Goal: Task Accomplishment & Management: Complete application form

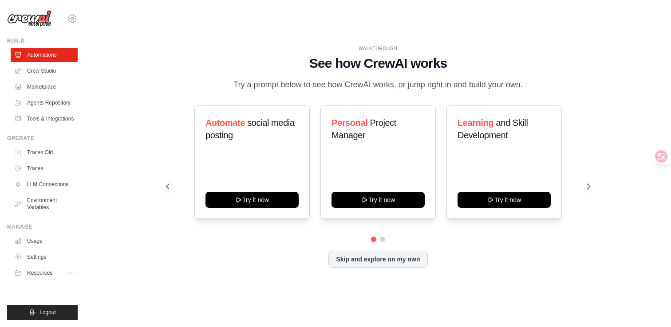
click at [659, 151] on icon at bounding box center [661, 156] width 12 height 12
click at [660, 158] on icon at bounding box center [661, 156] width 9 height 9
click at [53, 72] on link "Crew Studio" at bounding box center [45, 71] width 67 height 14
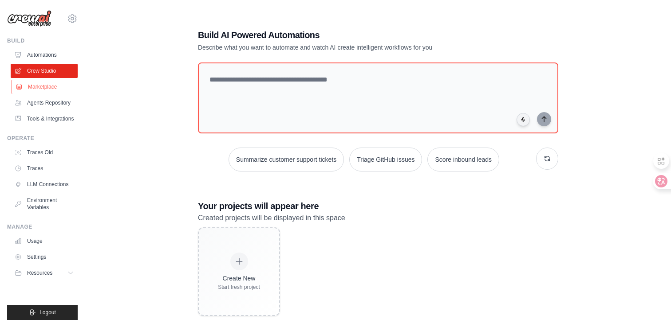
click at [50, 90] on link "Marketplace" at bounding box center [45, 87] width 67 height 14
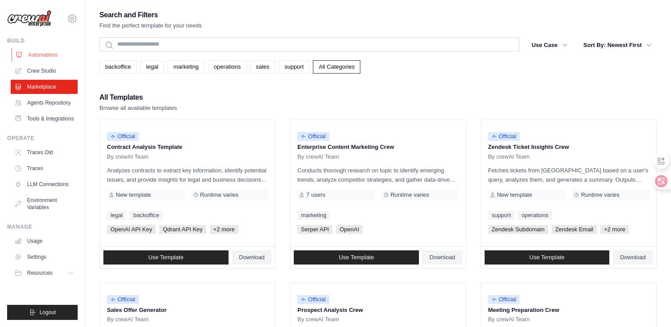
click at [40, 55] on link "Automations" at bounding box center [45, 55] width 67 height 14
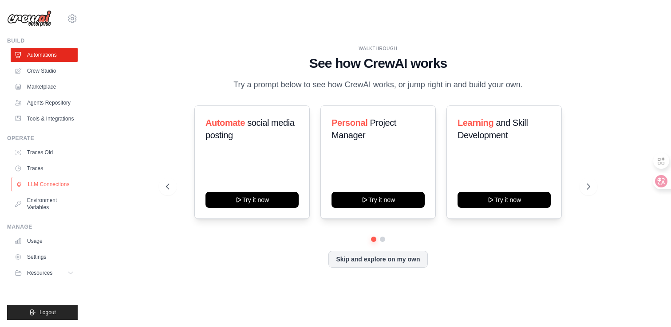
click at [38, 192] on link "LLM Connections" at bounding box center [45, 185] width 67 height 14
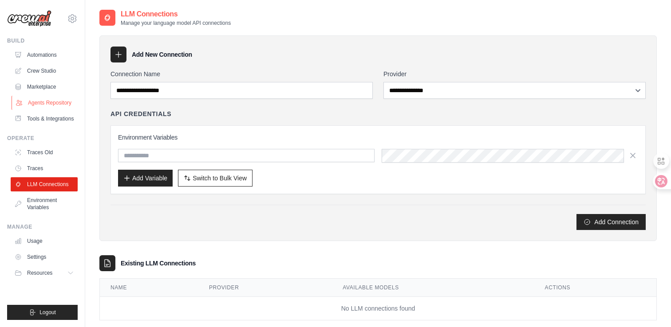
click at [45, 105] on link "Agents Repository" at bounding box center [45, 103] width 67 height 14
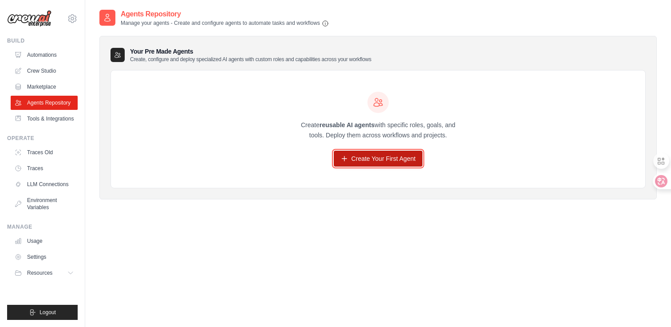
click at [364, 158] on link "Create Your First Agent" at bounding box center [378, 159] width 89 height 16
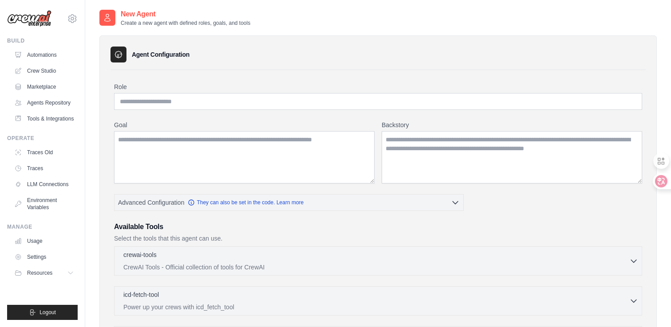
click at [382, 211] on div "Role Goal Backstory Advanced Configuration They can also be set in the code. Le…" at bounding box center [378, 282] width 528 height 399
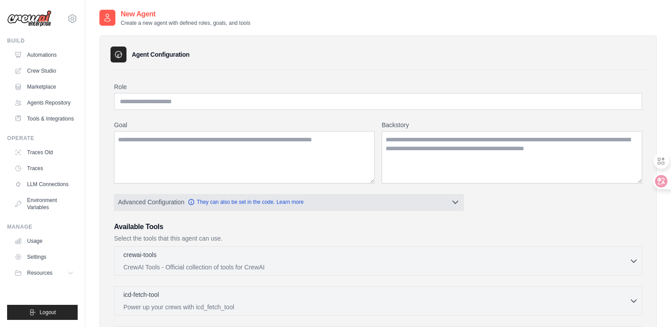
click at [390, 204] on button "Advanced Configuration They can also be set in the code. Learn more" at bounding box center [288, 202] width 349 height 16
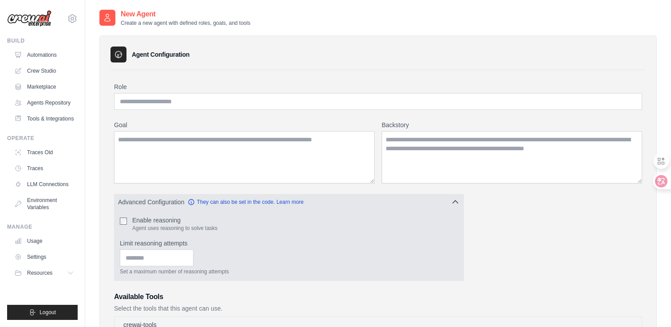
click at [390, 204] on button "Advanced Configuration They can also be set in the code. Learn more" at bounding box center [288, 202] width 349 height 16
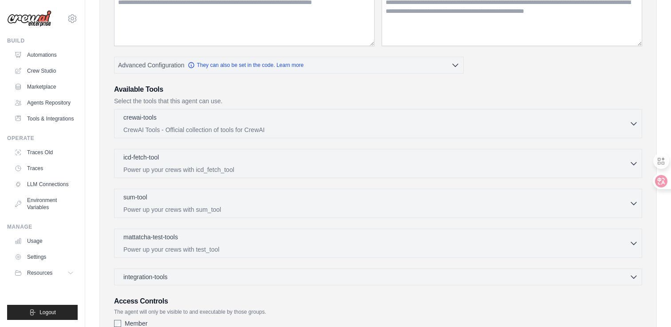
scroll to position [134, 0]
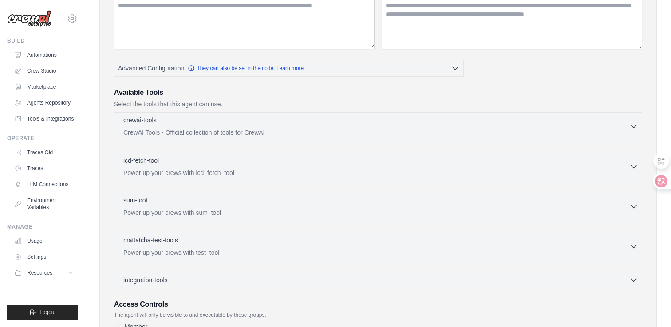
click at [496, 137] on p "CrewAI Tools - Official collection of tools for CrewAI" at bounding box center [376, 132] width 506 height 9
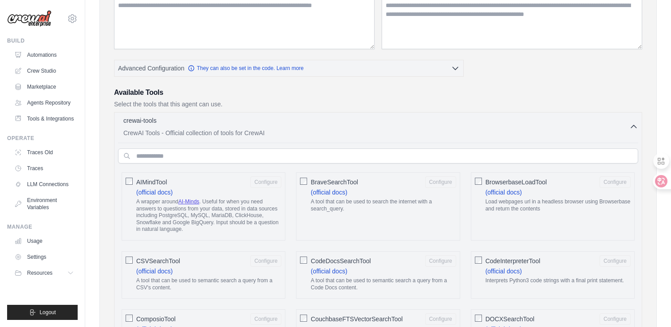
click at [367, 190] on label "BraveSearchTool Configure (official docs) A tool that can be used to search the…" at bounding box center [383, 196] width 145 height 39
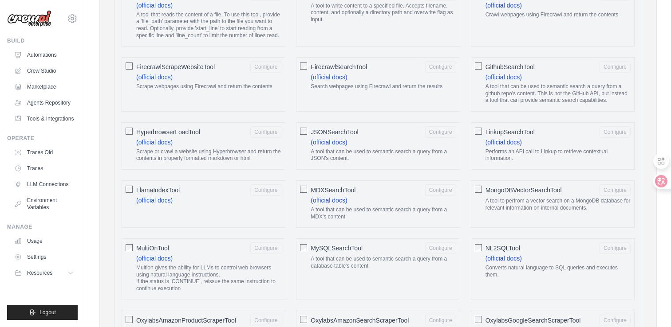
scroll to position [644, 0]
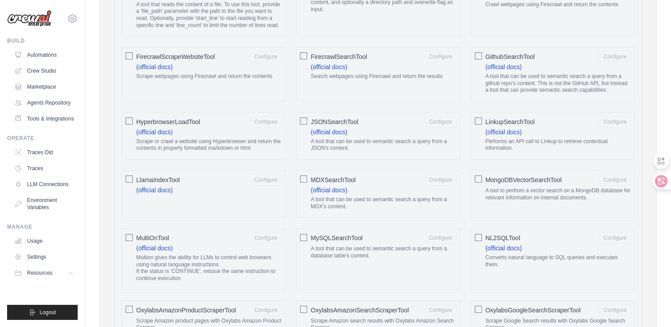
click at [254, 79] on label "FirecrawlScrapeWebsiteTool Configure (official docs) Scrape webpages using Fire…" at bounding box center [208, 67] width 145 height 33
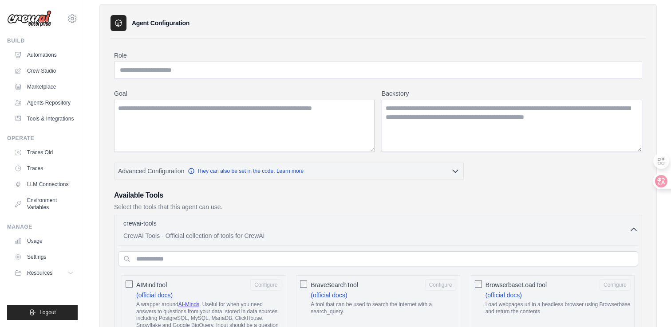
scroll to position [0, 0]
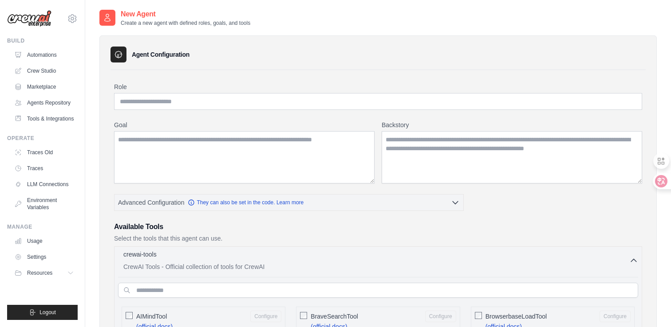
click at [622, 261] on div "crewai-tools 0 selected CrewAI Tools - Official collection of tools for CrewAI" at bounding box center [376, 260] width 506 height 21
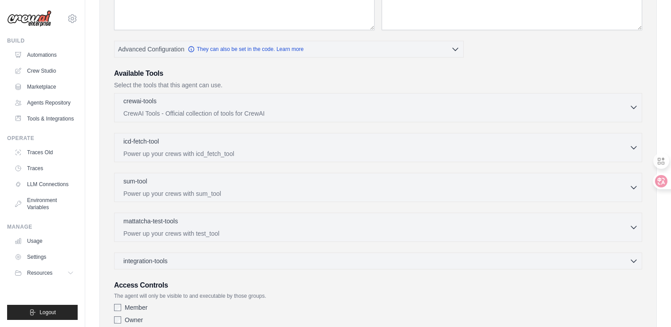
scroll to position [165, 0]
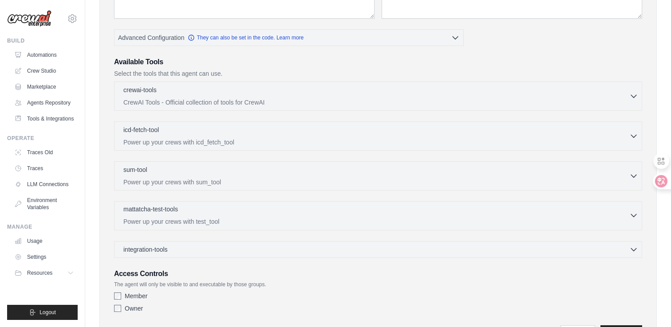
click at [599, 211] on div "mattatcha-test-tools 0 selected" at bounding box center [376, 210] width 506 height 11
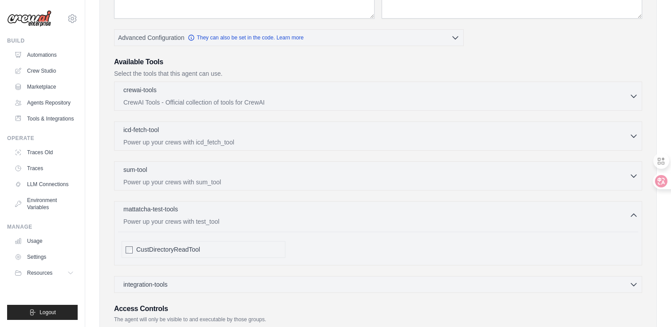
click at [599, 211] on div "mattatcha-test-tools 0 selected" at bounding box center [376, 210] width 506 height 11
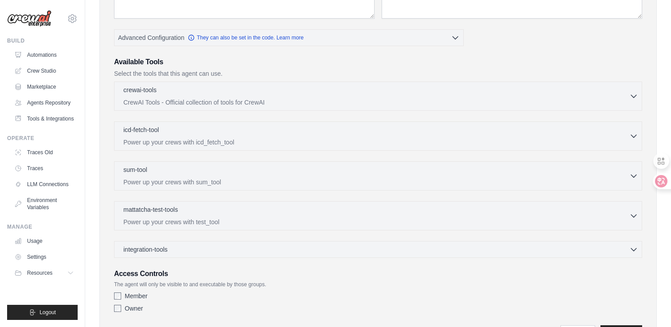
scroll to position [216, 0]
